Goal: Task Accomplishment & Management: Use online tool/utility

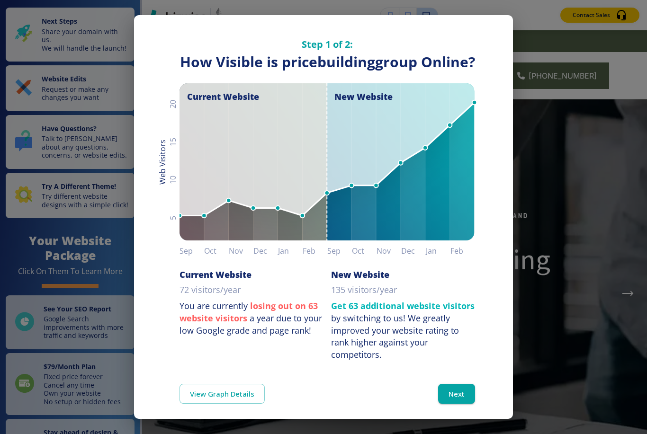
click at [452, 390] on button "Next" at bounding box center [456, 394] width 37 height 20
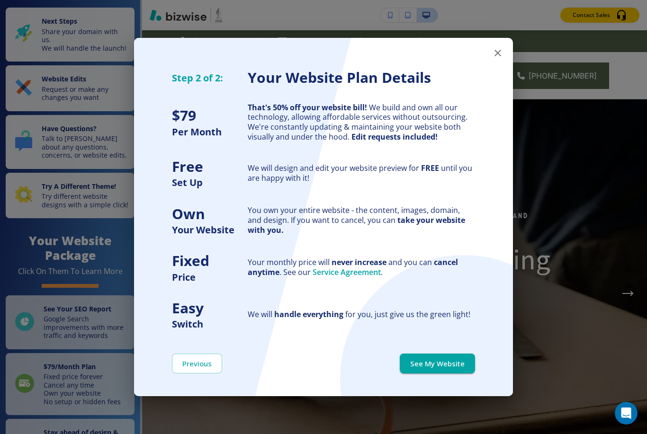
click at [446, 366] on button "See My Website" at bounding box center [436, 364] width 75 height 20
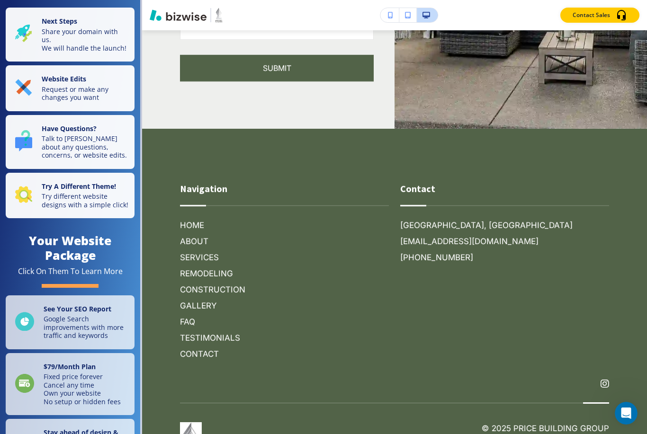
scroll to position [30, 0]
